Goal: Find specific page/section

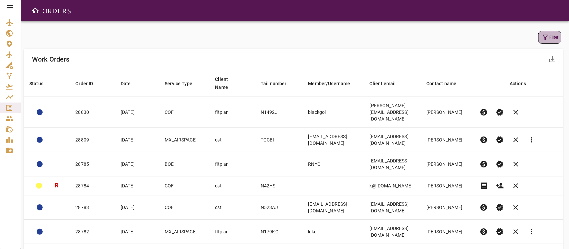
click at [551, 35] on button "Filter" at bounding box center [549, 37] width 23 height 13
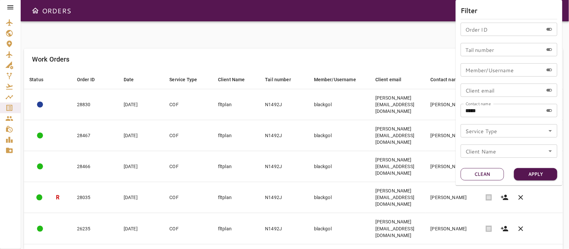
click at [489, 173] on button "Clean" at bounding box center [482, 174] width 43 height 12
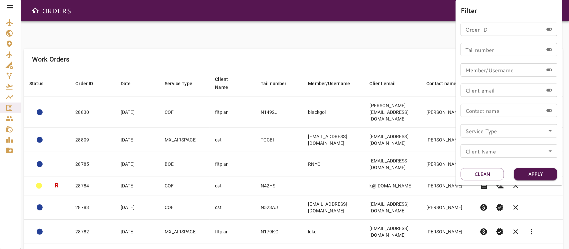
click at [547, 131] on icon "Open" at bounding box center [550, 131] width 8 height 8
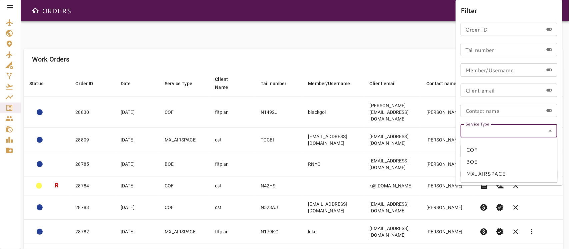
click at [471, 163] on li "BOE" at bounding box center [509, 162] width 97 height 12
type input "***"
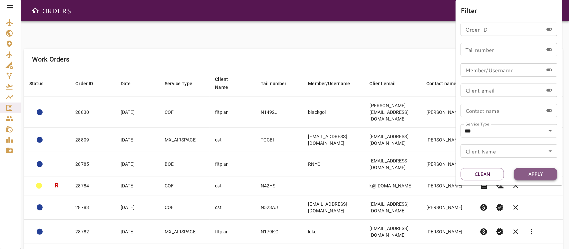
click at [540, 176] on button "Apply" at bounding box center [535, 174] width 43 height 12
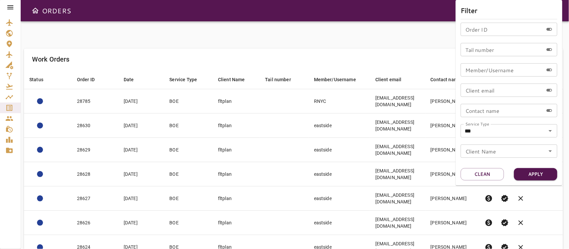
click at [314, 48] on div at bounding box center [284, 124] width 569 height 249
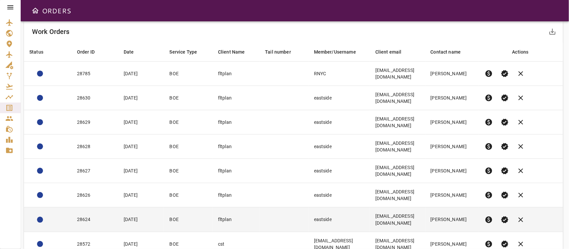
scroll to position [57, 0]
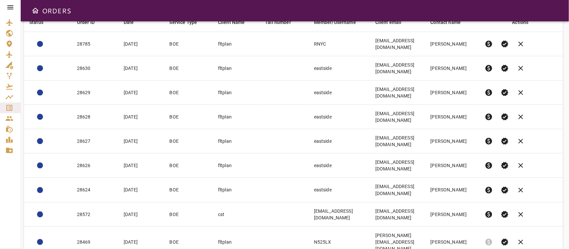
click at [467, 236] on body "ORDERS Filter Work Orders save_alt Status arrow_downward Order ID arrow_downwar…" at bounding box center [284, 124] width 569 height 249
click at [457, 237] on li "40" at bounding box center [461, 235] width 31 height 12
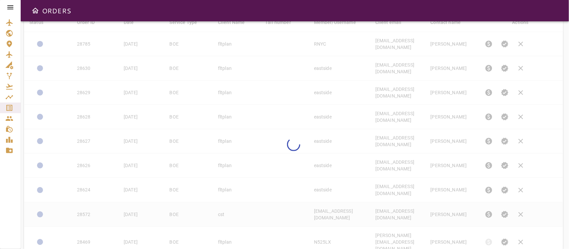
type input "**"
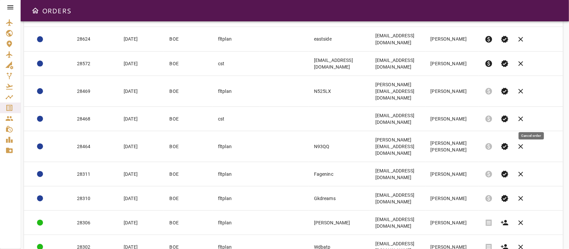
scroll to position [0, 0]
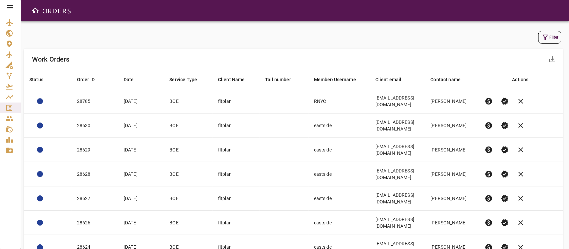
click at [549, 36] on button "Filter" at bounding box center [549, 37] width 23 height 13
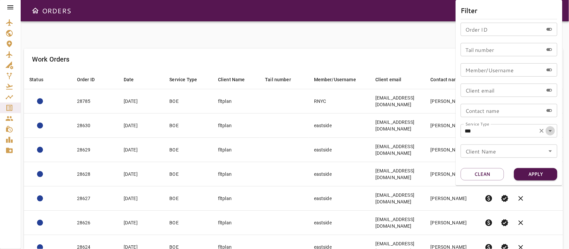
click at [550, 131] on icon "Open" at bounding box center [550, 131] width 3 height 2
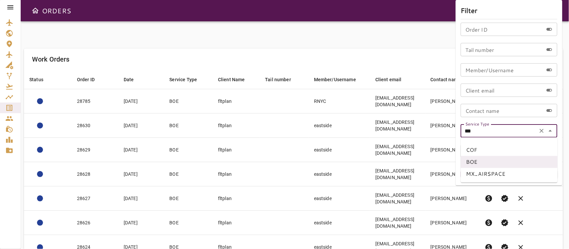
click at [481, 150] on li "COF" at bounding box center [509, 150] width 97 height 12
type input "***"
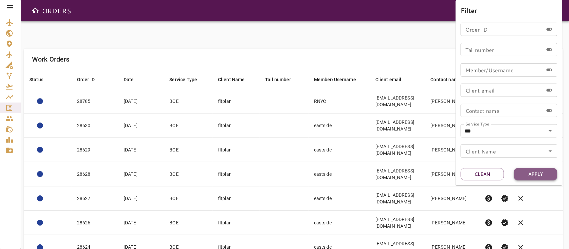
click at [539, 175] on button "Apply" at bounding box center [535, 174] width 43 height 12
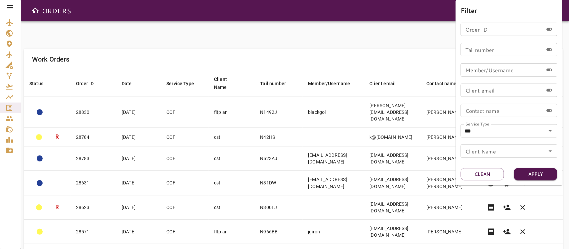
click at [347, 44] on div at bounding box center [284, 124] width 569 height 249
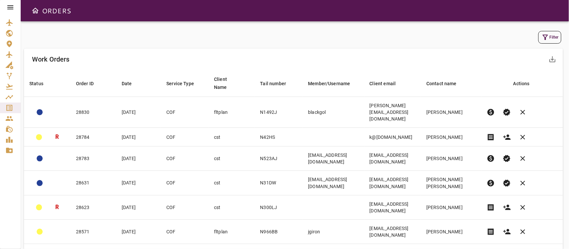
click at [549, 38] on button "Filter" at bounding box center [549, 37] width 23 height 13
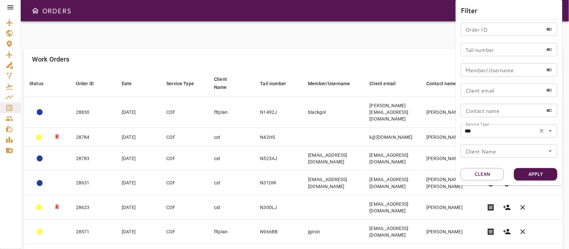
click at [553, 131] on icon "Open" at bounding box center [550, 131] width 8 height 8
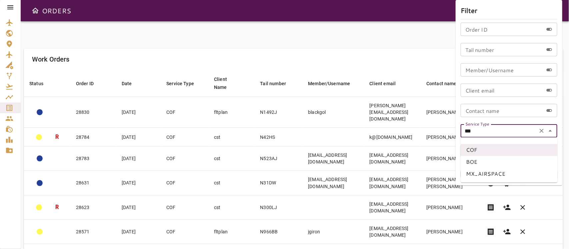
click at [475, 162] on li "BOE" at bounding box center [509, 162] width 97 height 12
type input "***"
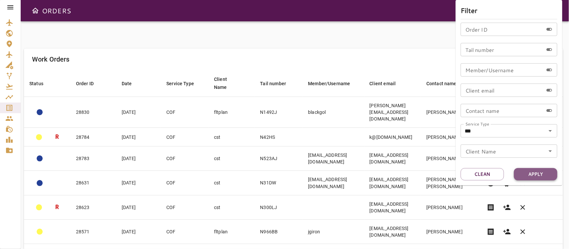
click at [544, 177] on button "Apply" at bounding box center [535, 174] width 43 height 12
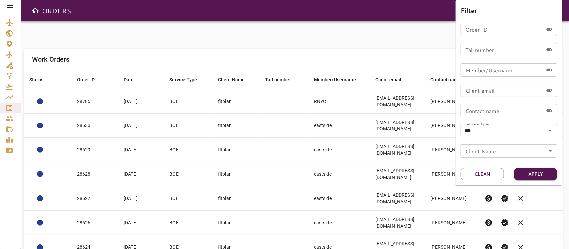
click at [309, 45] on div at bounding box center [284, 124] width 569 height 249
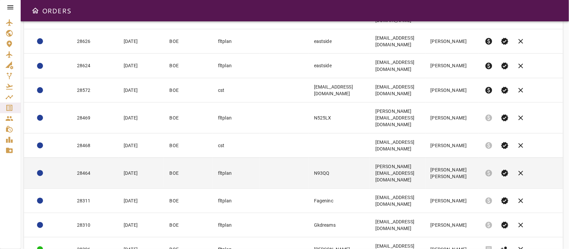
scroll to position [167, 0]
